Goal: Communication & Community: Answer question/provide support

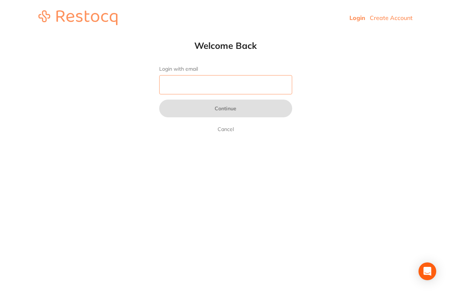
type input "[PERSON_NAME][EMAIL_ADDRESS][DOMAIN_NAME]"
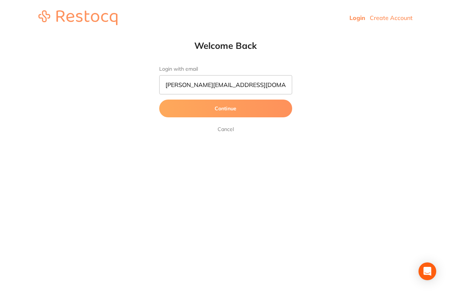
click at [236, 110] on button "Continue" at bounding box center [225, 108] width 133 height 18
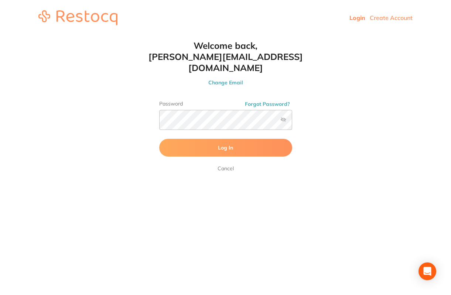
click at [228, 144] on span "Log In" at bounding box center [225, 147] width 15 height 7
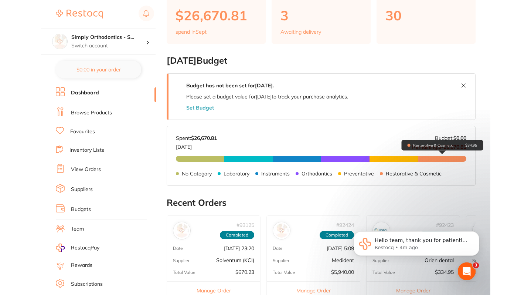
scroll to position [76, 0]
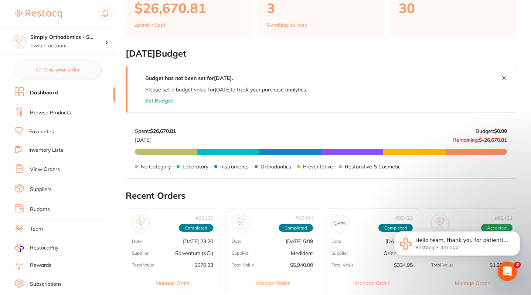
click at [451, 269] on icon "Open Intercom Messenger" at bounding box center [506, 270] width 12 height 12
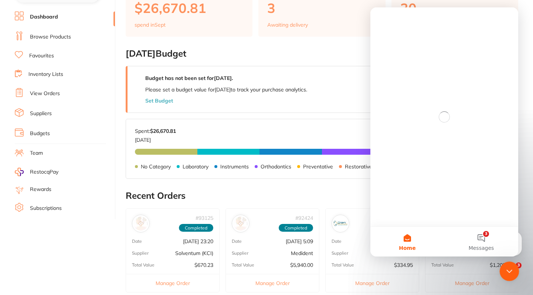
scroll to position [0, 0]
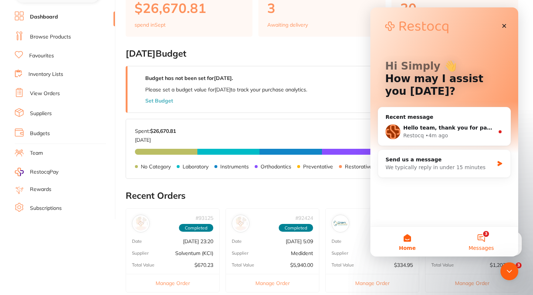
click at [451, 238] on button "3 Messages" at bounding box center [481, 242] width 74 height 30
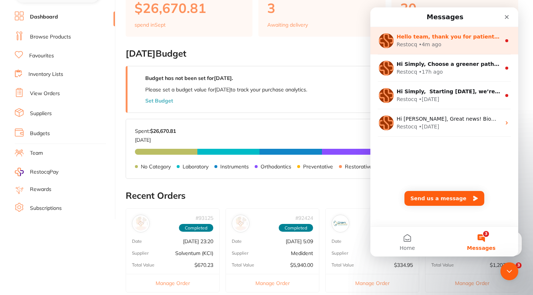
click at [451, 43] on div "Restocq • 4m ago" at bounding box center [449, 45] width 104 height 8
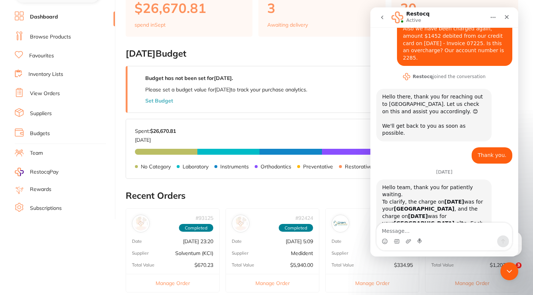
scroll to position [76, 0]
type textarea "O"
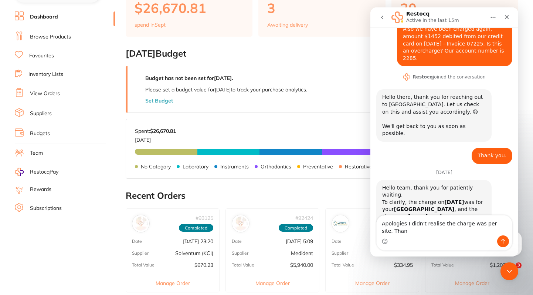
scroll to position [84, 0]
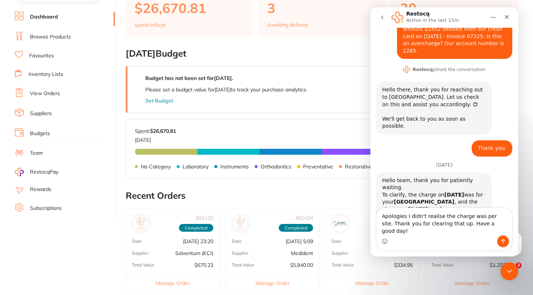
type textarea "Apologies I didn't realise the charge was per site. Thank you for clearing that…"
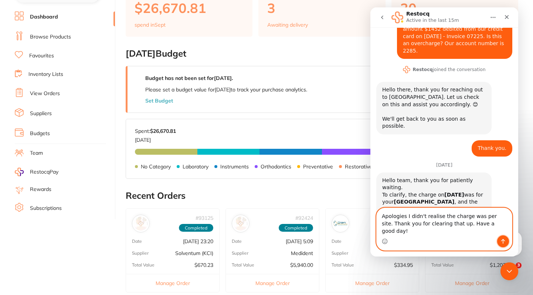
click at [451, 241] on icon "Send a message…" at bounding box center [503, 241] width 6 height 6
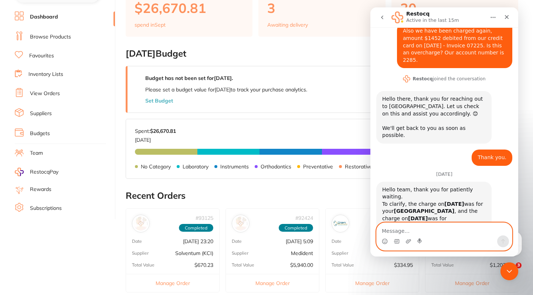
scroll to position [112, 0]
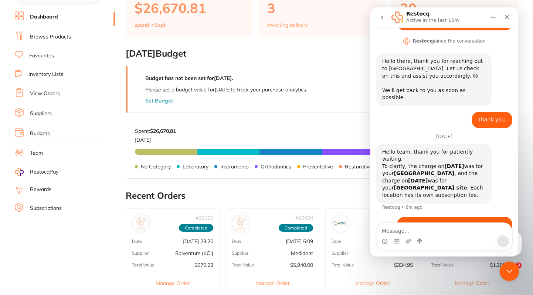
click at [451, 269] on icon "Close Intercom Messenger" at bounding box center [508, 269] width 9 height 9
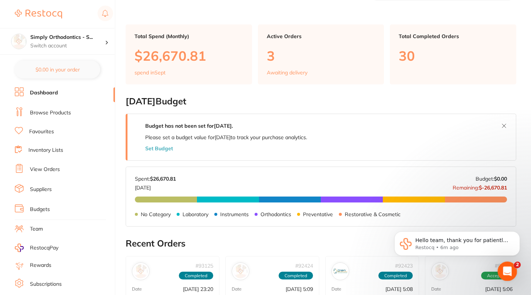
scroll to position [0, 0]
click at [451, 269] on icon "Open Intercom Messenger" at bounding box center [506, 270] width 12 height 12
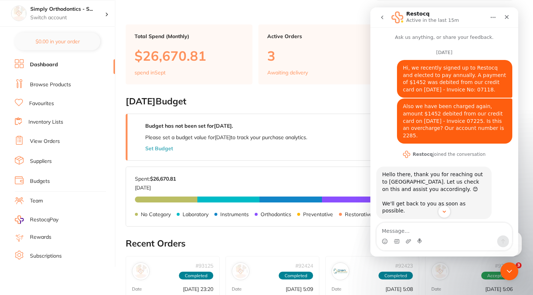
click at [451, 16] on icon "Home" at bounding box center [493, 17] width 6 height 6
click at [451, 15] on icon "Home" at bounding box center [493, 17] width 6 height 6
click at [384, 16] on icon "go back" at bounding box center [382, 17] width 6 height 6
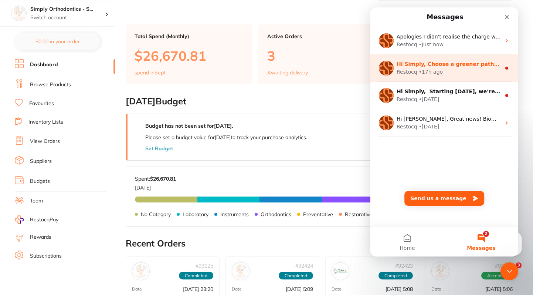
click at [451, 75] on div "Restocq • 17h ago" at bounding box center [449, 72] width 104 height 8
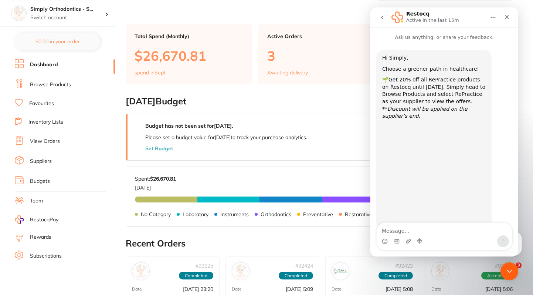
scroll to position [22, 0]
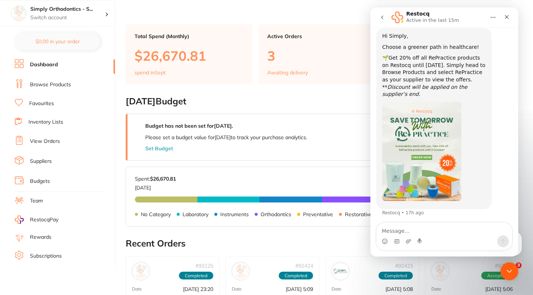
click at [381, 16] on icon "go back" at bounding box center [382, 17] width 6 height 6
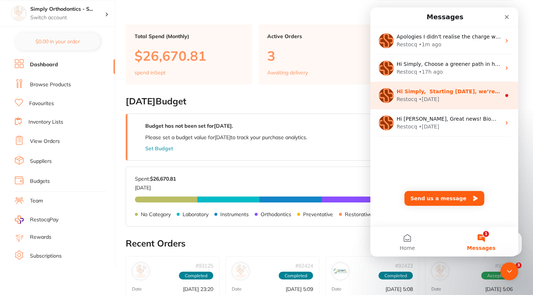
click at [451, 98] on div "Restocq • 4w ago" at bounding box center [449, 99] width 104 height 8
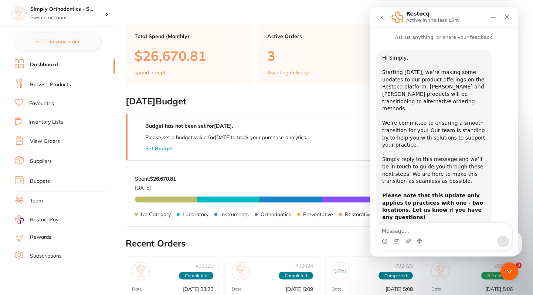
click at [381, 16] on icon "go back" at bounding box center [382, 17] width 6 height 6
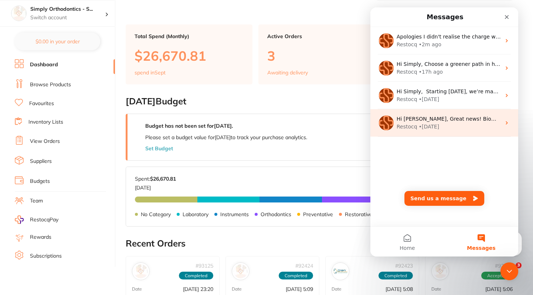
click at [451, 124] on div "Restocq • 14w ago" at bounding box center [449, 127] width 104 height 8
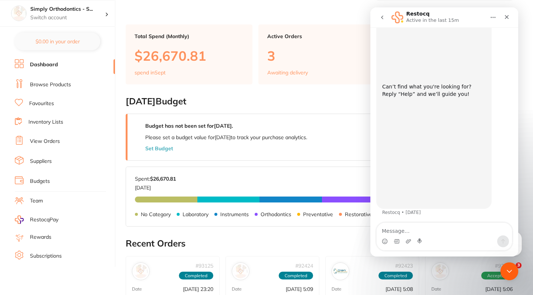
scroll to position [58, 0]
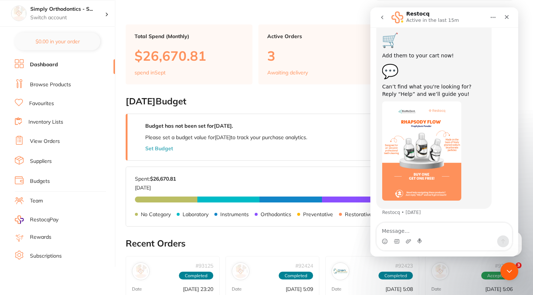
click at [383, 16] on icon "go back" at bounding box center [382, 17] width 6 height 6
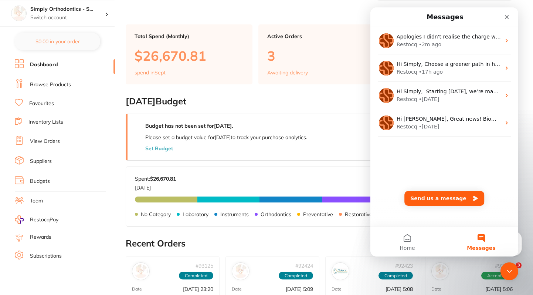
scroll to position [0, 0]
click at [451, 16] on icon "Close" at bounding box center [507, 17] width 4 height 4
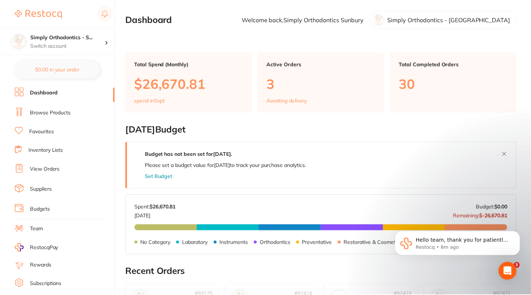
scroll to position [28, 0]
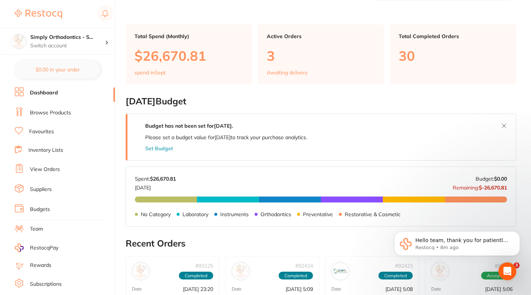
click at [451, 276] on main "Dashboard Welcome back, Simply Orthodontics Sunbury Simply Orthodontics - Sunbu…" at bounding box center [328, 264] width 405 height 585
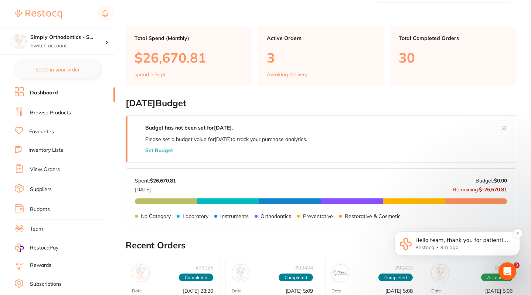
click at [451, 242] on p "Hello team, thank you for patiently waiting. To clarify, the charge on 20 July …" at bounding box center [462, 240] width 95 height 7
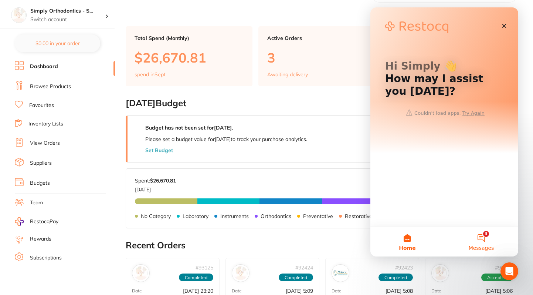
scroll to position [0, 0]
click at [451, 25] on icon "Close" at bounding box center [504, 26] width 4 height 4
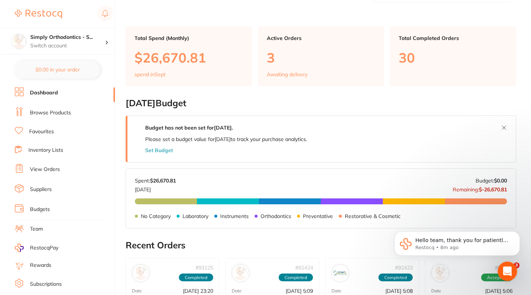
click at [451, 268] on icon "Open Intercom Messenger" at bounding box center [506, 270] width 12 height 12
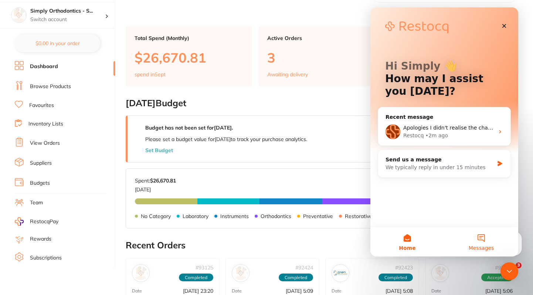
click at [451, 243] on button "Messages" at bounding box center [481, 242] width 74 height 30
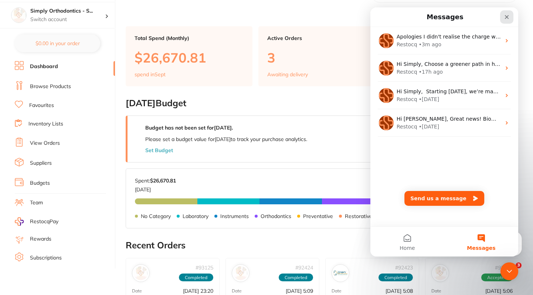
click at [451, 15] on icon "Close" at bounding box center [507, 17] width 6 height 6
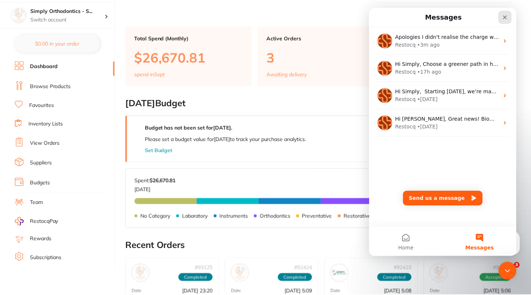
scroll to position [26, 0]
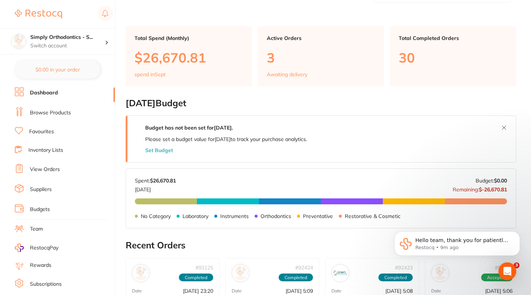
click at [451, 187] on main "Dashboard Welcome back, Simply Orthodontics Sunbury Simply Orthodontics - Sunbu…" at bounding box center [328, 266] width 405 height 585
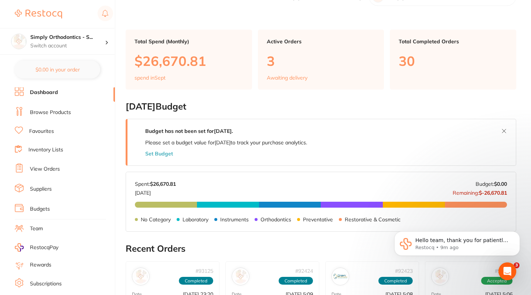
scroll to position [23, 0]
click at [43, 129] on link "Favourites" at bounding box center [41, 131] width 25 height 7
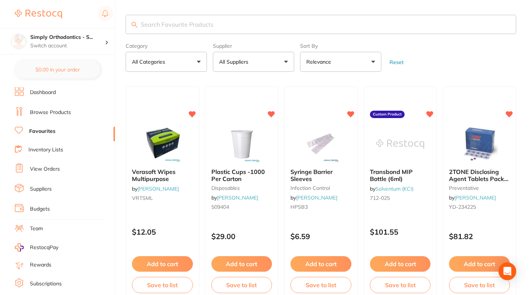
click at [43, 91] on link "Dashboard" at bounding box center [43, 92] width 26 height 7
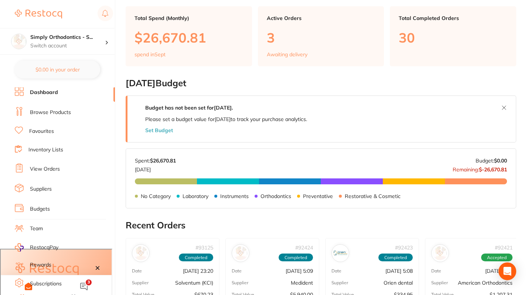
scroll to position [47, 0]
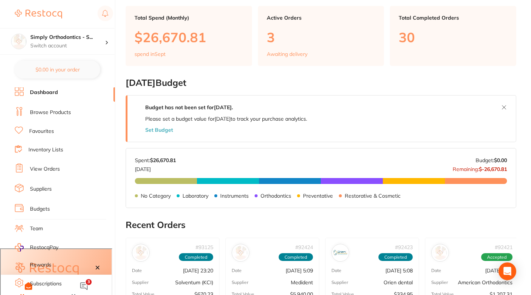
click at [98, 266] on li "Rewards" at bounding box center [65, 264] width 100 height 9
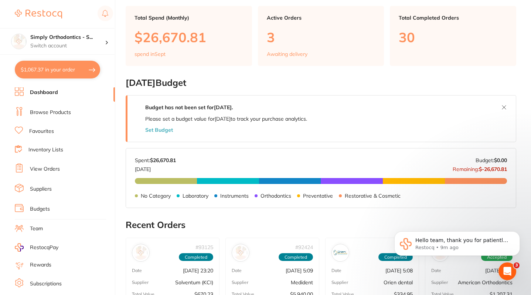
checkbox input "true"
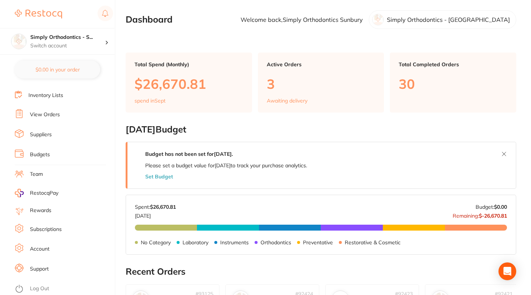
scroll to position [60, 0]
click at [107, 42] on icon at bounding box center [106, 42] width 1 height 3
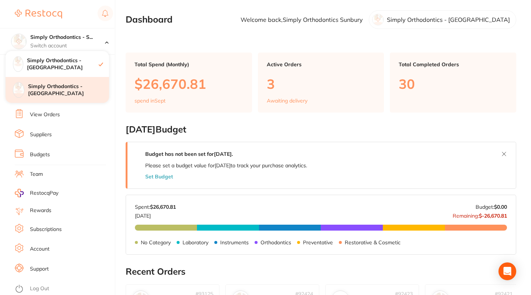
click at [58, 92] on h4 "Simply Orthodontics - Sydenham" at bounding box center [68, 90] width 81 height 14
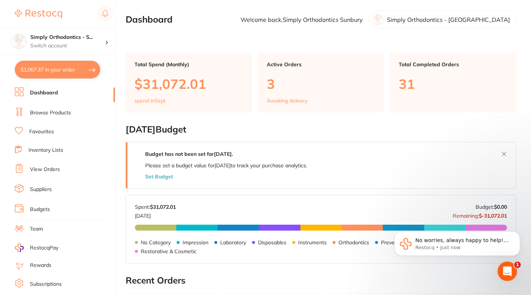
click at [506, 269] on icon "Open Intercom Messenger" at bounding box center [506, 270] width 12 height 12
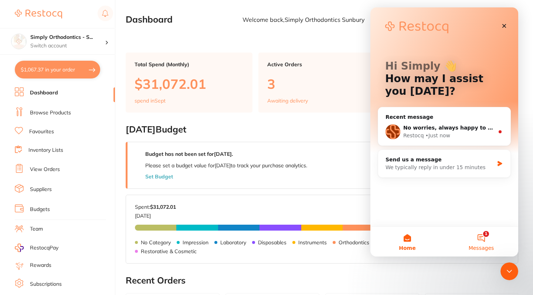
click at [482, 237] on button "1 Messages" at bounding box center [481, 242] width 74 height 30
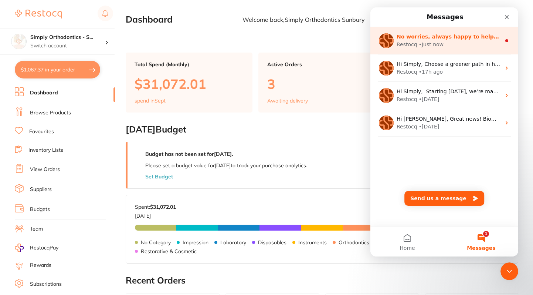
click at [453, 43] on div "Restocq • Just now" at bounding box center [449, 45] width 104 height 8
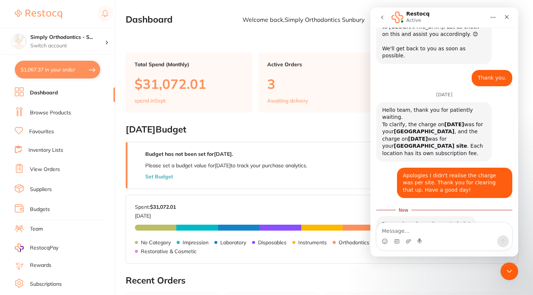
scroll to position [153, 0]
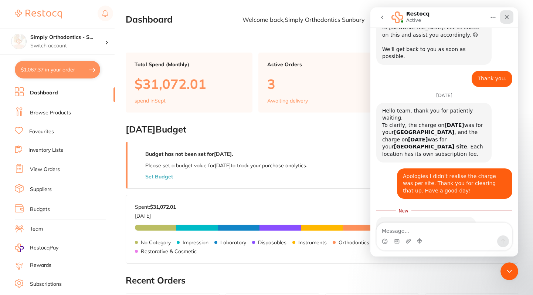
click at [508, 16] on icon "Close" at bounding box center [507, 17] width 4 height 4
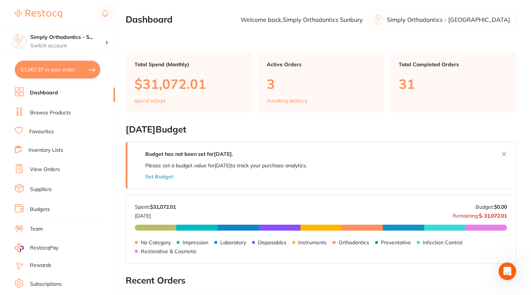
scroll to position [0, 0]
click at [107, 42] on icon at bounding box center [106, 42] width 1 height 3
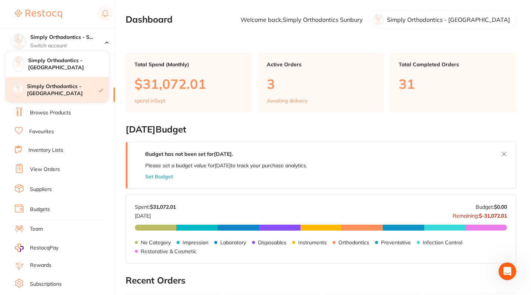
click at [58, 90] on h4 "Simply Orthodontics - Sydenham" at bounding box center [63, 90] width 72 height 14
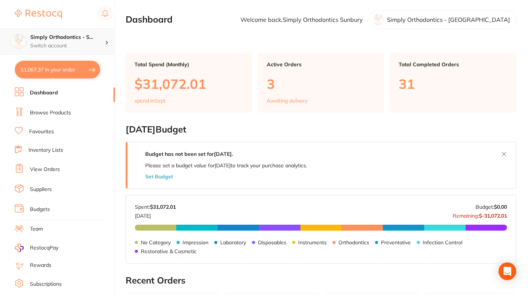
click at [61, 39] on h4 "Simply Orthodontics - S..." at bounding box center [67, 37] width 75 height 7
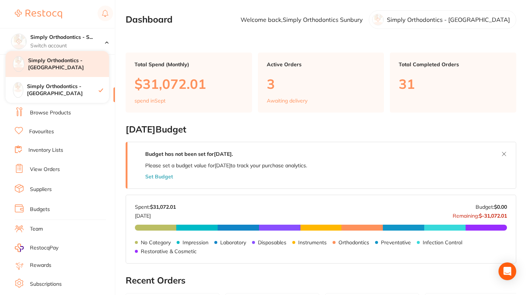
click at [68, 64] on h4 "Simply Orthodontics - [GEOGRAPHIC_DATA]" at bounding box center [68, 64] width 81 height 14
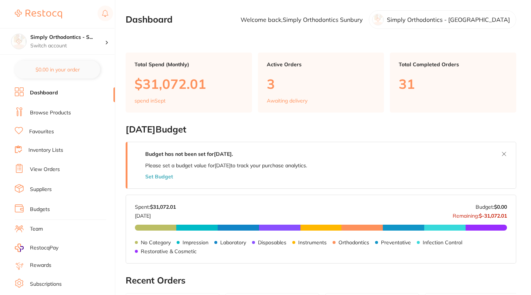
checkbox input "true"
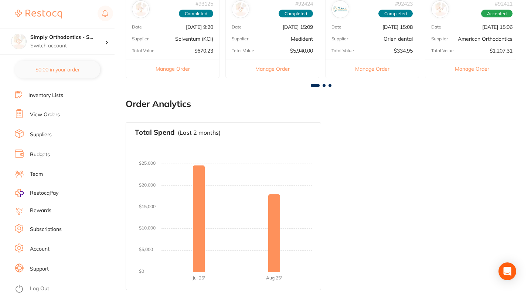
scroll to position [289, 0]
click at [36, 285] on link "Log Out" at bounding box center [39, 288] width 19 height 7
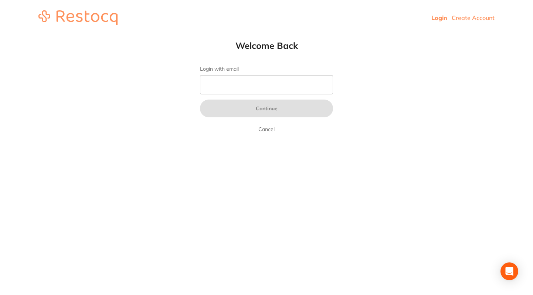
click at [404, 35] on html "Login Create Account Welcome Back Login with email Continue Cancel Welcome back…" at bounding box center [266, 17] width 533 height 35
